Goal: Obtain resource: Download file/media

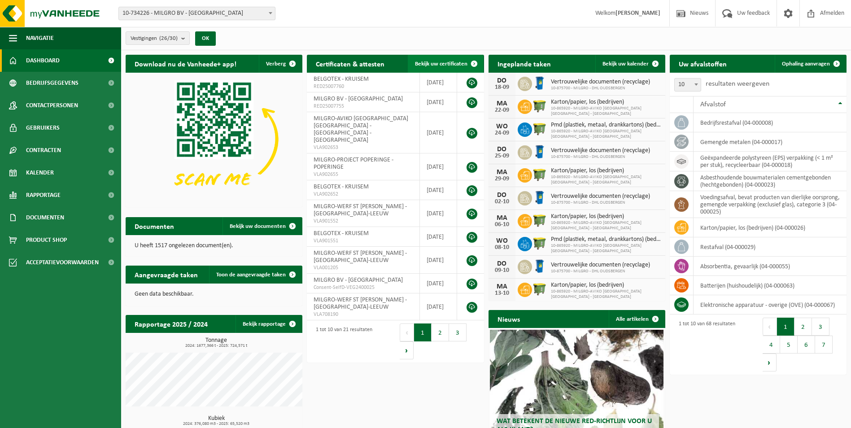
click at [445, 63] on span "Bekijk uw certificaten" at bounding box center [441, 64] width 52 height 6
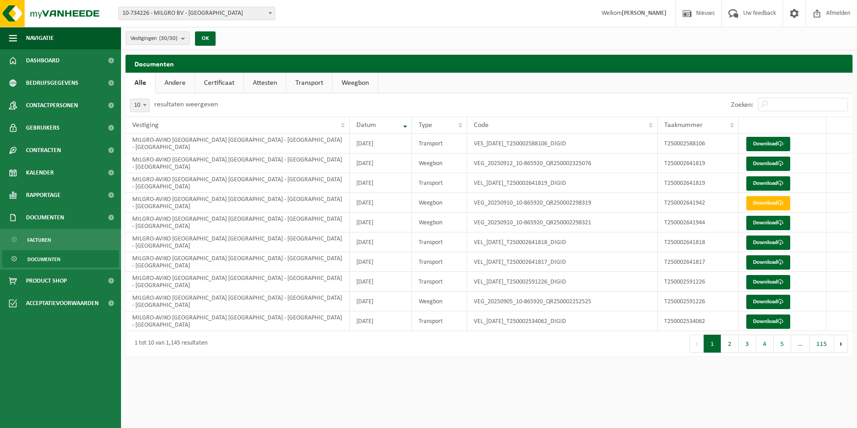
click at [265, 82] on link "Attesten" at bounding box center [265, 83] width 42 height 21
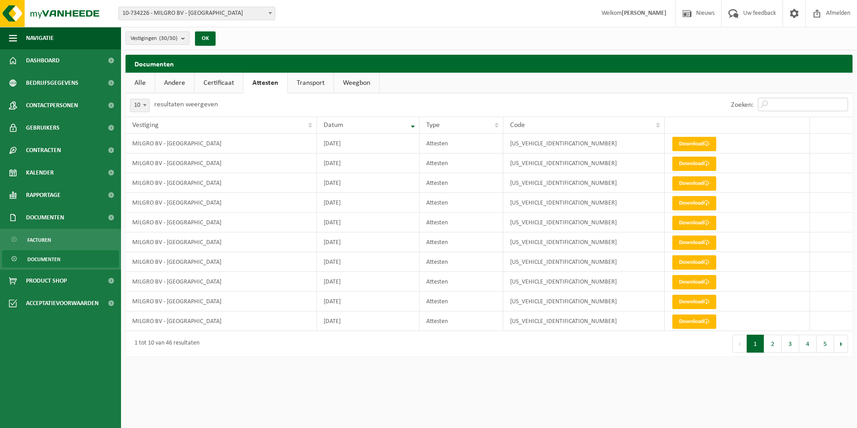
click at [791, 104] on input "Zoeken:" at bounding box center [803, 104] width 90 height 13
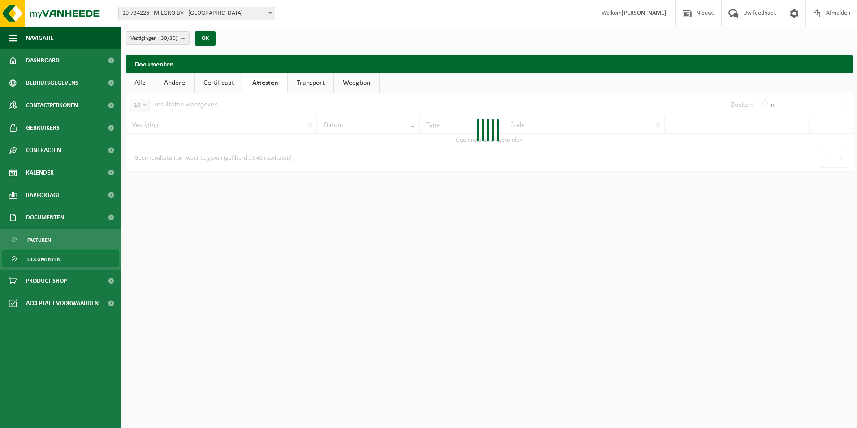
type input "i"
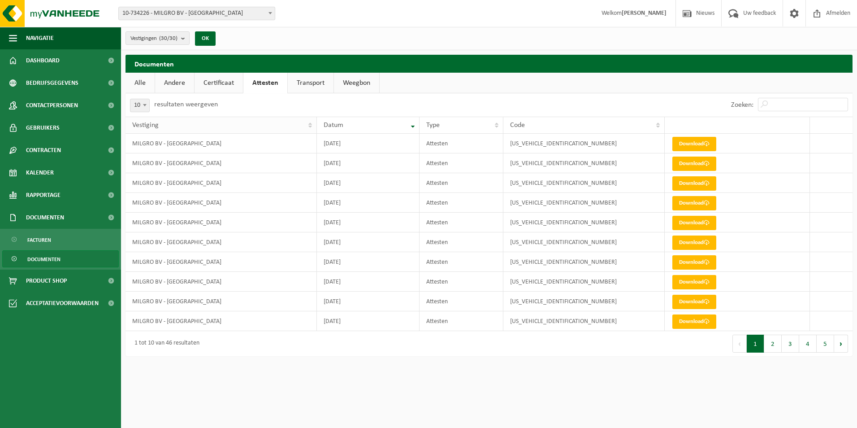
click at [311, 124] on th "Vestiging" at bounding box center [221, 125] width 191 height 17
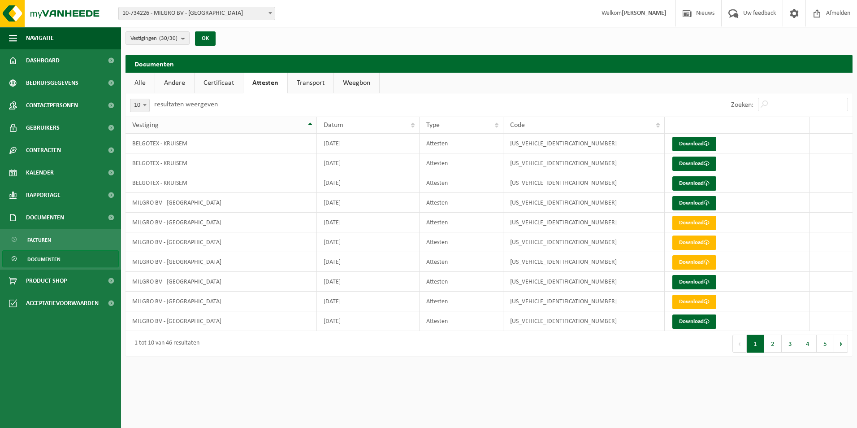
click at [310, 123] on th "Vestiging" at bounding box center [221, 125] width 191 height 17
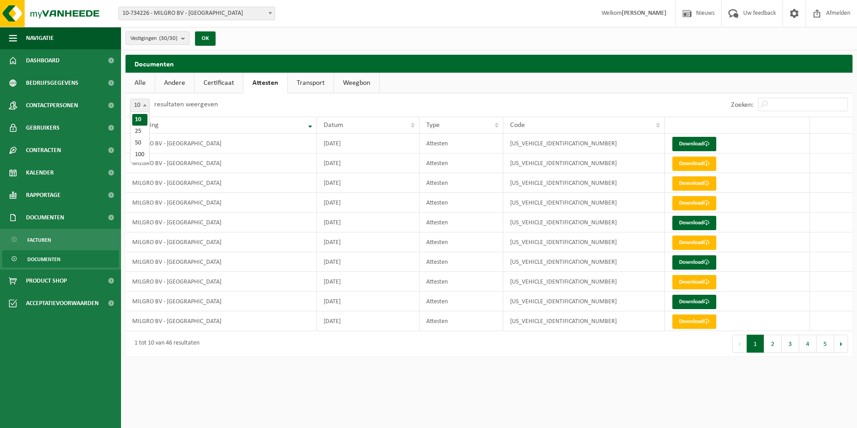
click at [144, 106] on b at bounding box center [145, 105] width 4 height 2
select select "25"
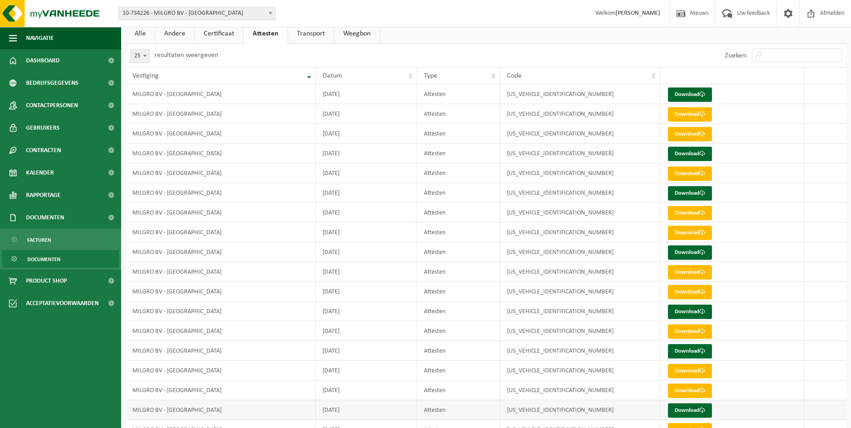
scroll to position [233, 0]
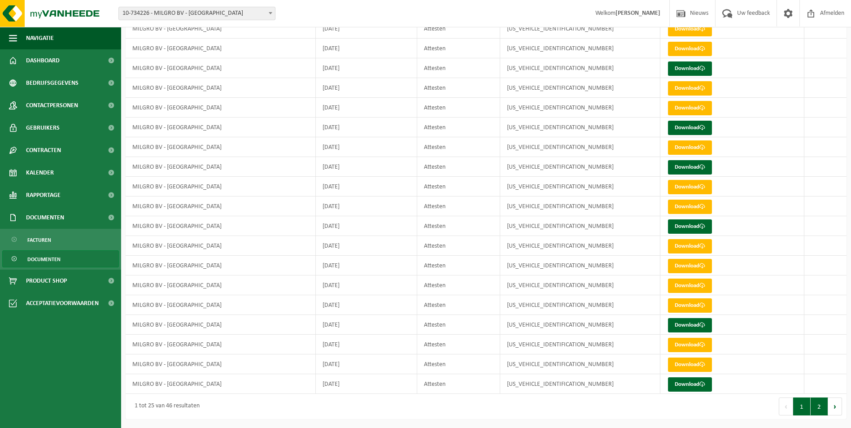
click at [815, 409] on button "2" at bounding box center [818, 406] width 17 height 18
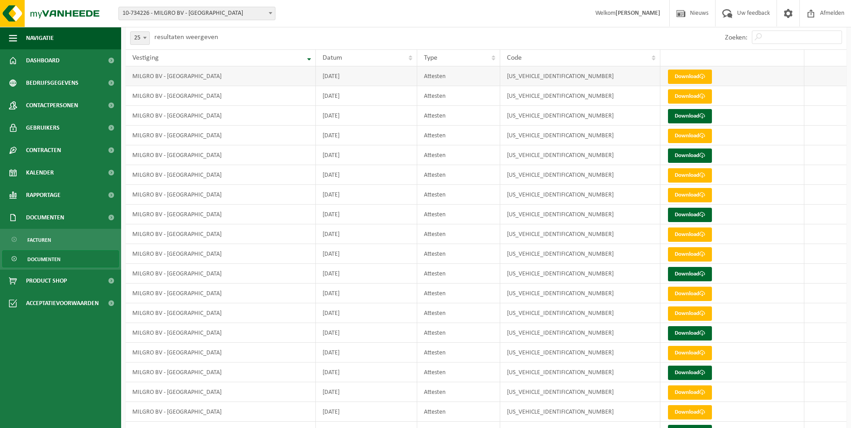
scroll to position [0, 0]
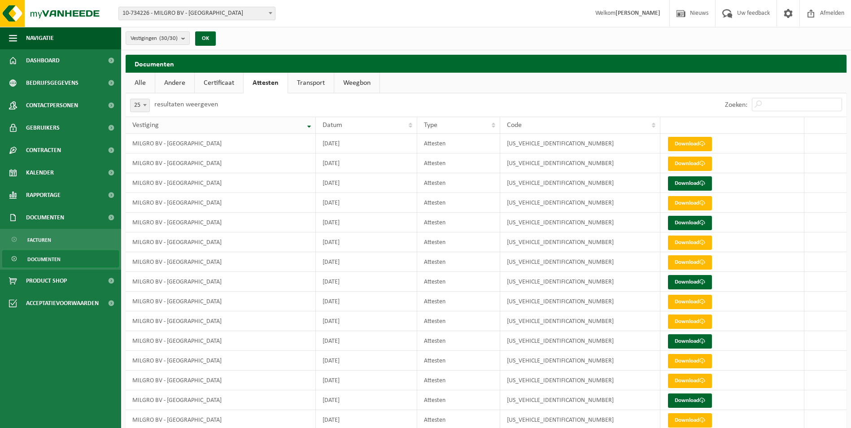
click at [308, 125] on th "Vestiging" at bounding box center [221, 125] width 190 height 17
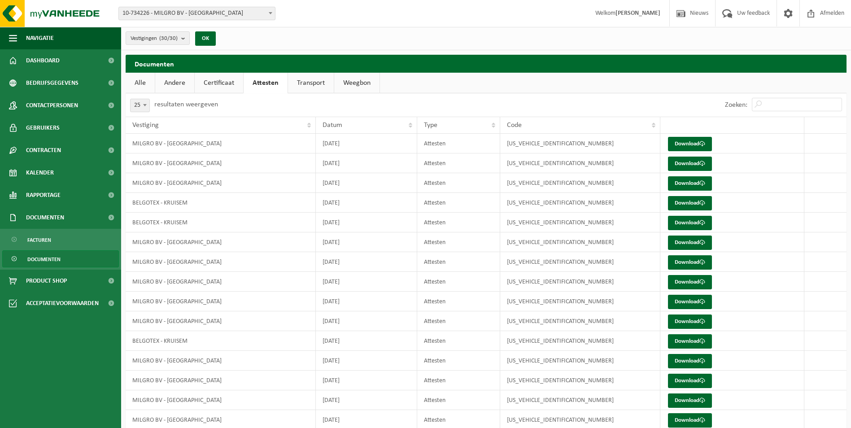
click at [136, 82] on link "Alle" at bounding box center [140, 83] width 29 height 21
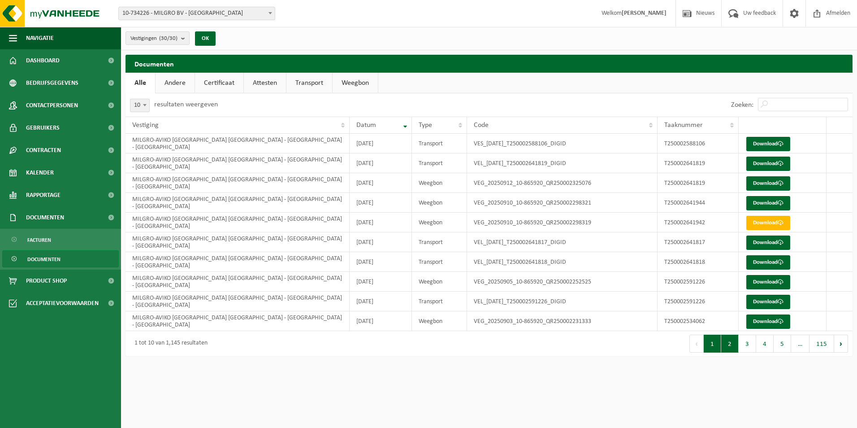
click at [730, 346] on button "2" at bounding box center [729, 343] width 17 height 18
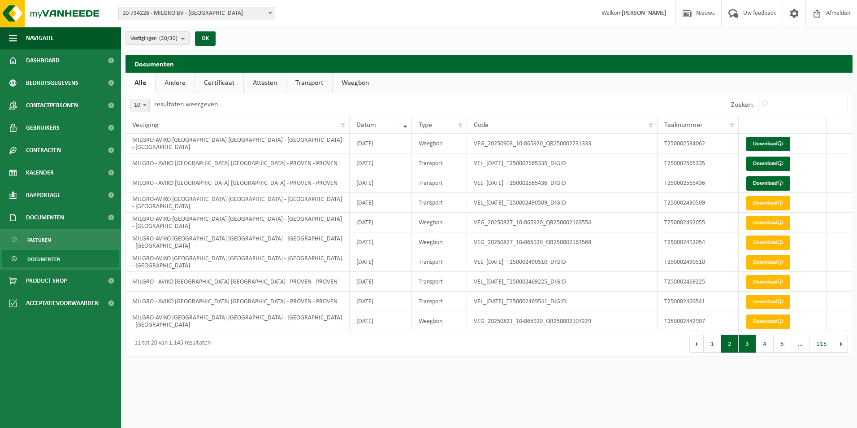
click at [750, 342] on button "3" at bounding box center [747, 343] width 17 height 18
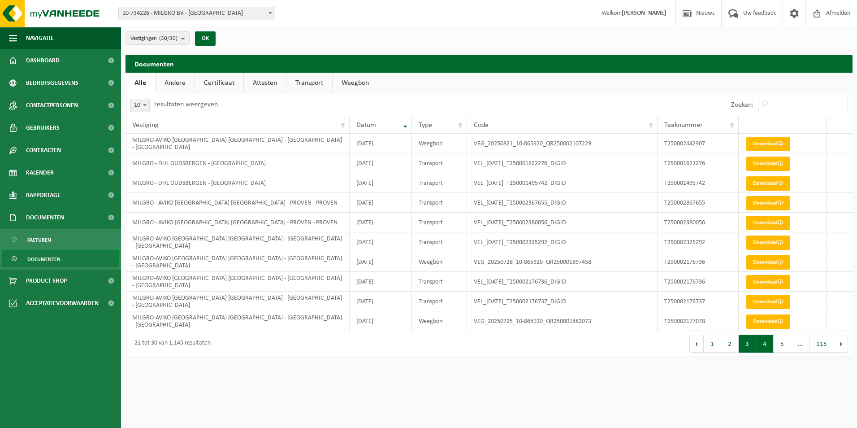
click at [766, 345] on button "4" at bounding box center [764, 343] width 17 height 18
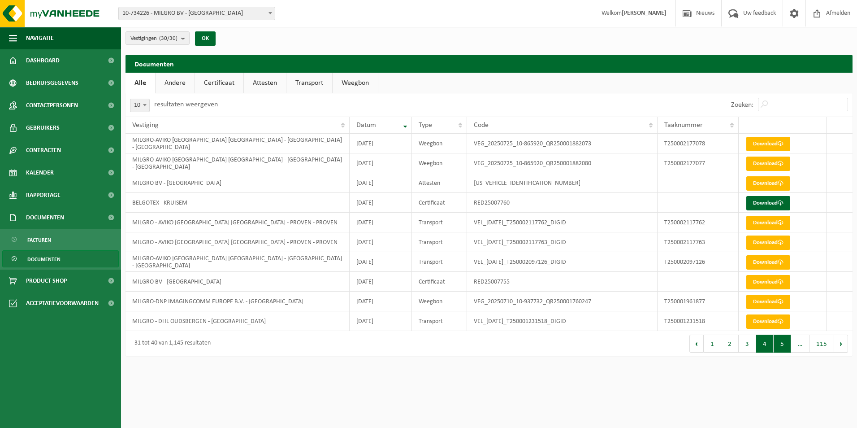
click at [783, 344] on button "5" at bounding box center [782, 343] width 17 height 18
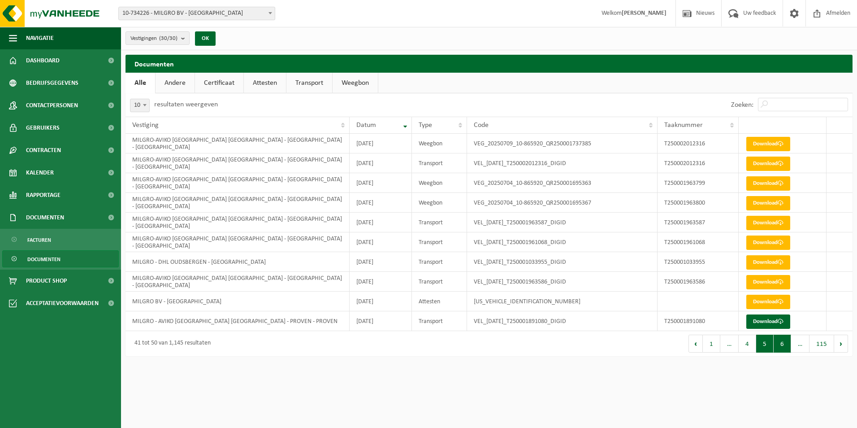
click at [783, 349] on button "6" at bounding box center [782, 343] width 17 height 18
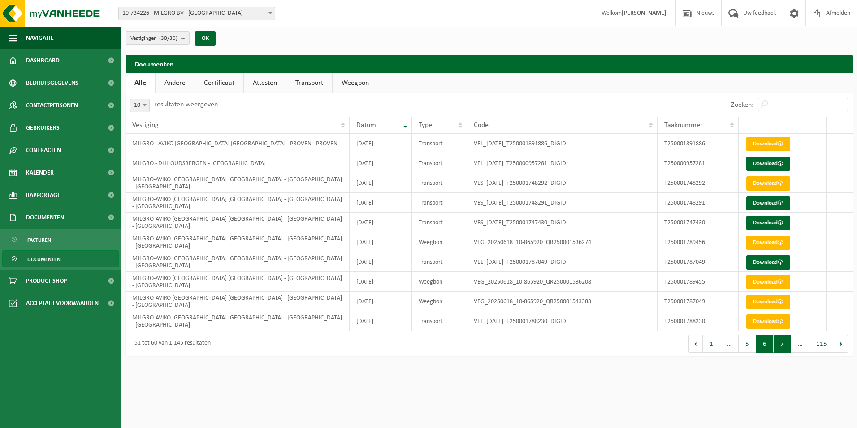
click at [782, 348] on button "7" at bounding box center [782, 343] width 17 height 18
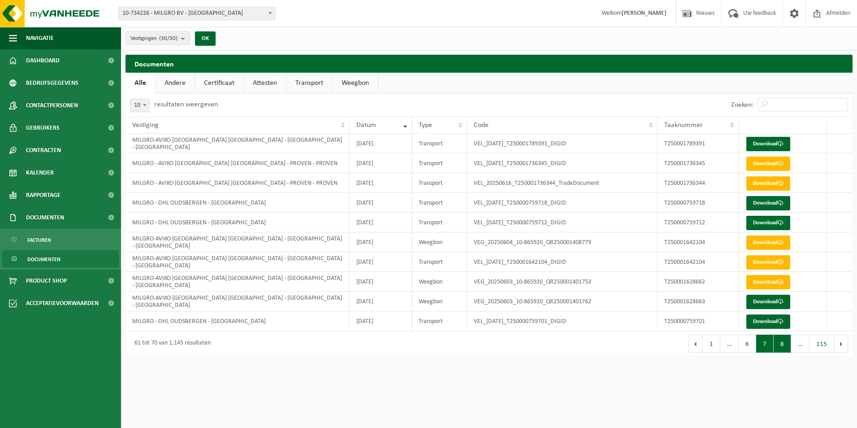
click at [784, 345] on button "8" at bounding box center [782, 343] width 17 height 18
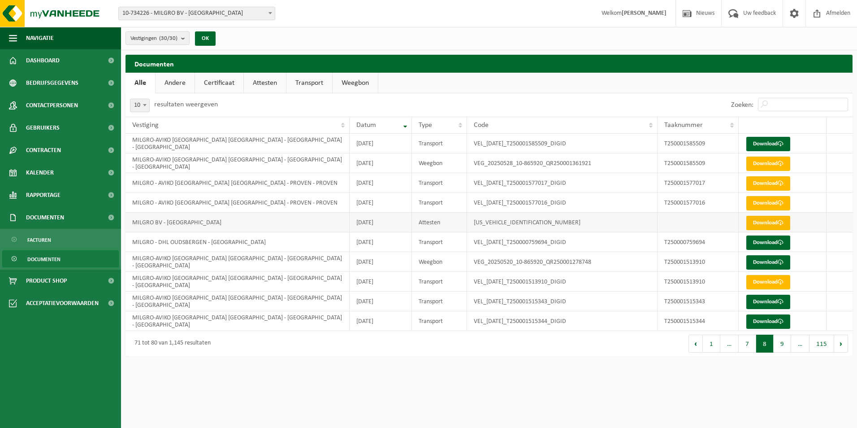
click at [758, 225] on link "Download" at bounding box center [769, 223] width 44 height 14
click at [782, 346] on button "9" at bounding box center [782, 343] width 17 height 18
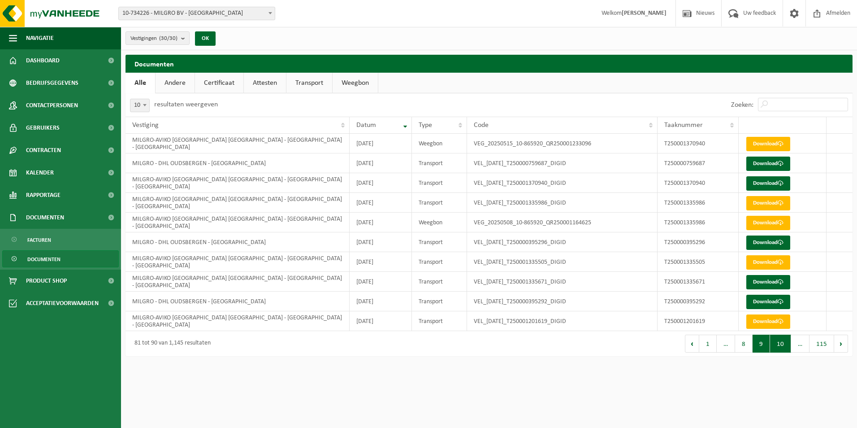
click at [782, 343] on button "10" at bounding box center [780, 343] width 21 height 18
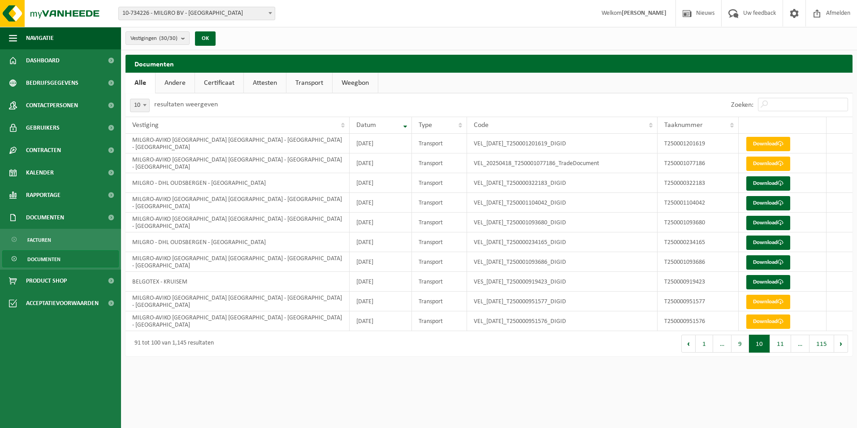
click at [268, 82] on link "Attesten" at bounding box center [265, 83] width 42 height 21
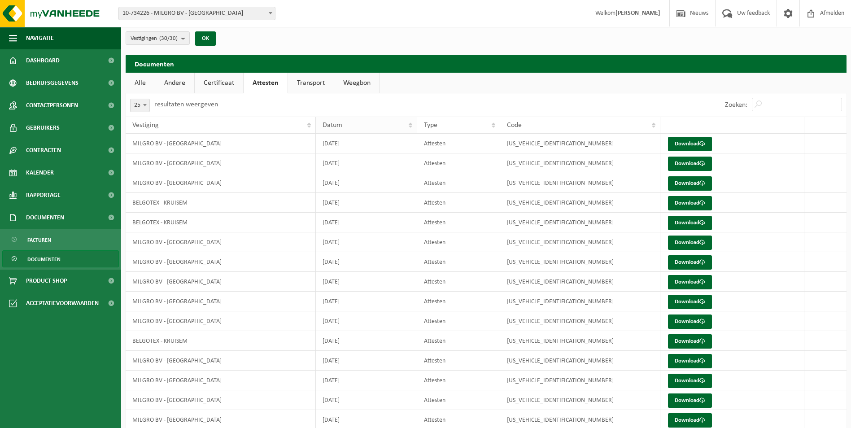
click at [409, 125] on th "Datum" at bounding box center [367, 125] width 102 height 17
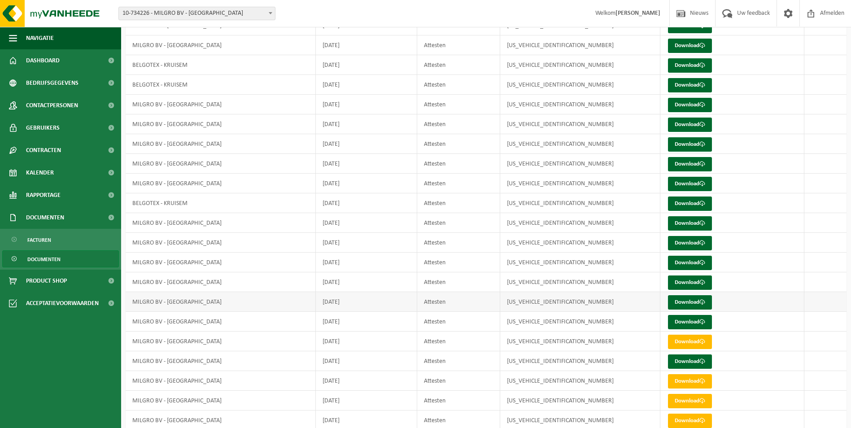
scroll to position [233, 0]
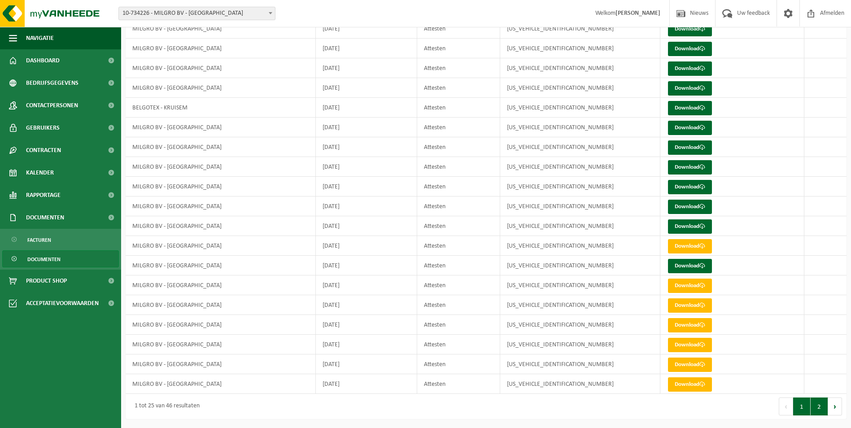
click at [818, 408] on button "2" at bounding box center [818, 406] width 17 height 18
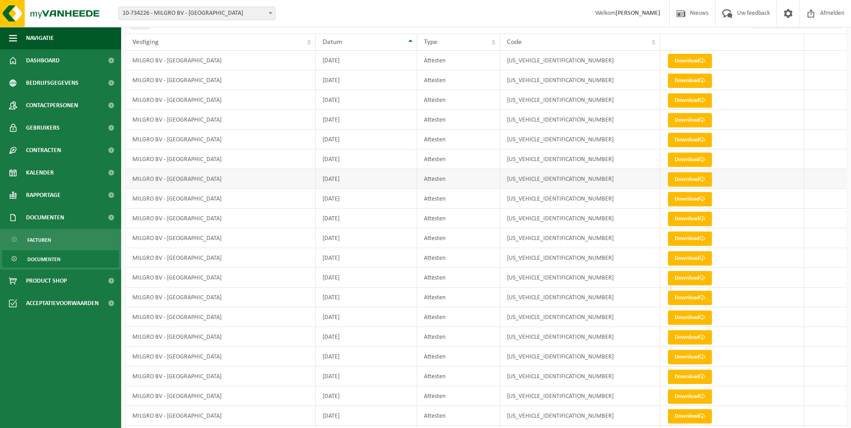
scroll to position [154, 0]
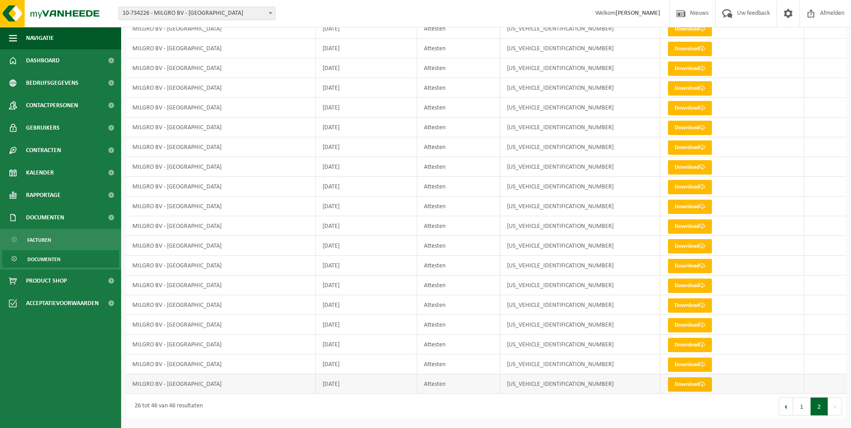
click at [684, 386] on link "Download" at bounding box center [690, 384] width 44 height 14
